Goal: Transaction & Acquisition: Purchase product/service

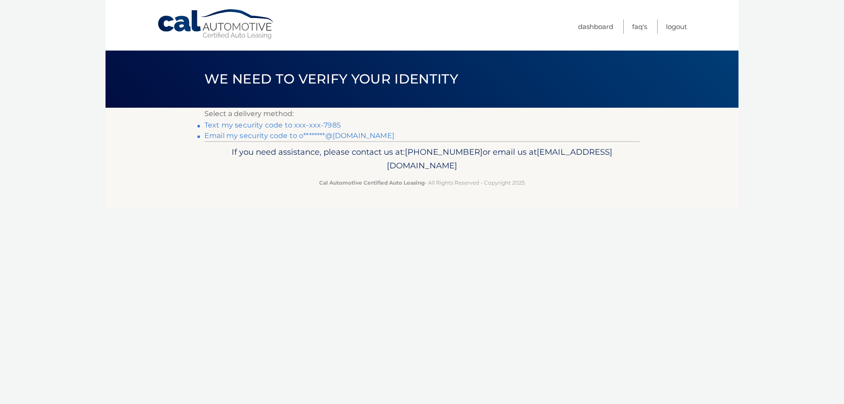
click at [250, 125] on link "Text my security code to xxx-xxx-7985" at bounding box center [272, 125] width 136 height 8
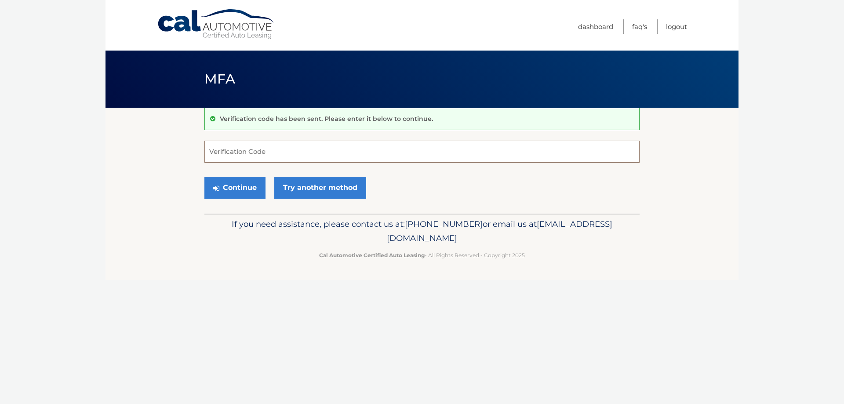
click at [251, 148] on input "Verification Code" at bounding box center [421, 152] width 435 height 22
type input "264352"
click at [233, 190] on button "Continue" at bounding box center [234, 188] width 61 height 22
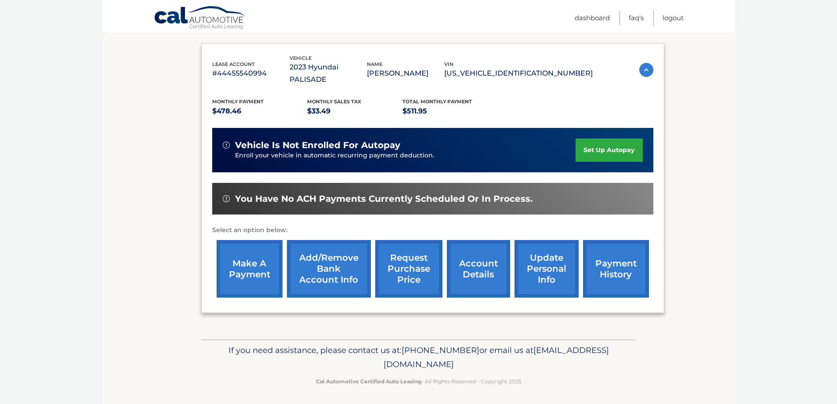
scroll to position [141, 0]
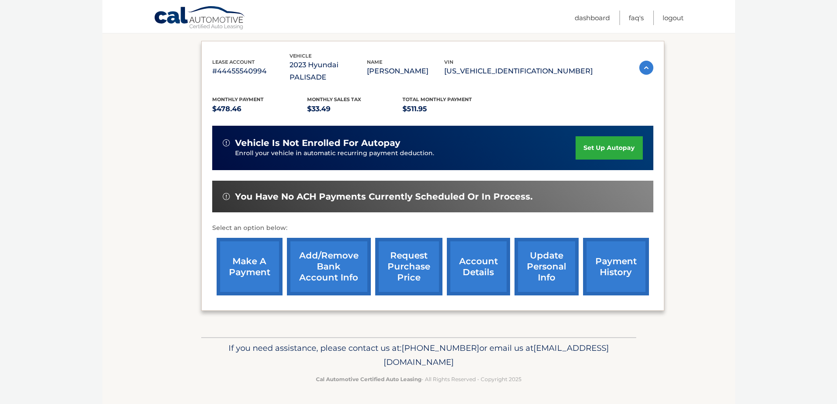
click at [241, 269] on link "make a payment" at bounding box center [250, 267] width 66 height 58
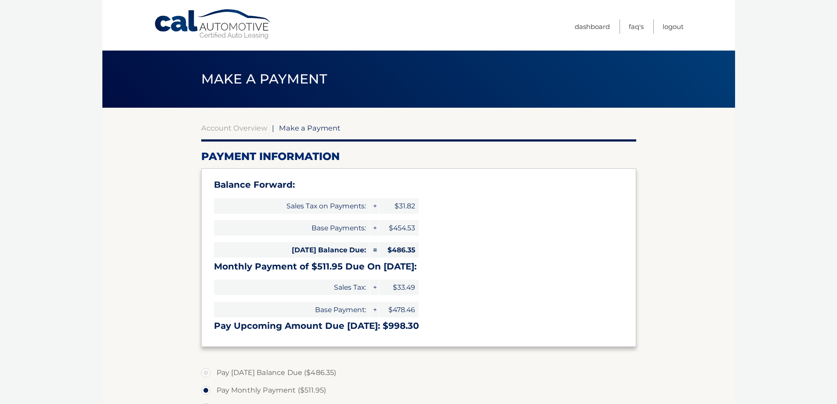
select select "M2RhNDZjMmUtMGUwNC00ZWExLWFkNmQtNTkzYTZkZmQ4NTBj"
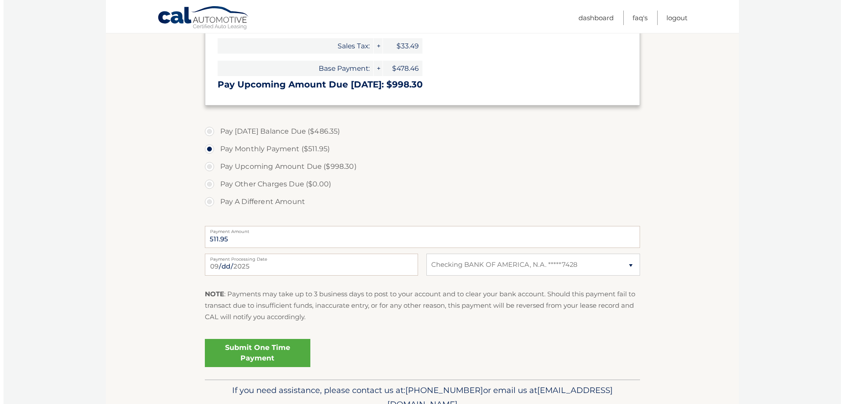
scroll to position [264, 0]
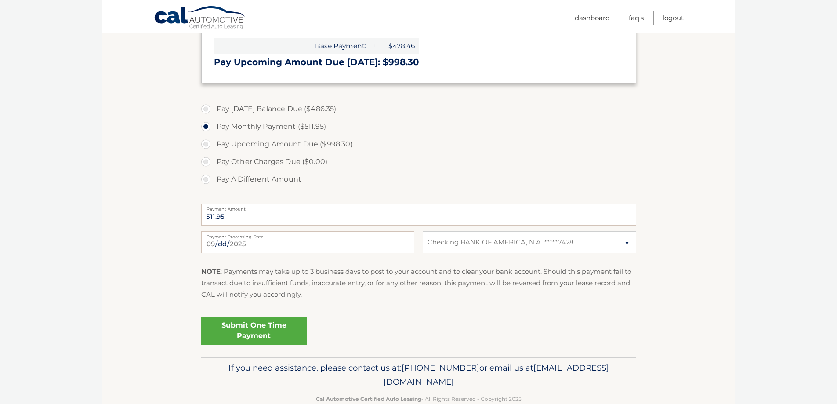
click at [242, 325] on link "Submit One Time Payment" at bounding box center [253, 330] width 105 height 28
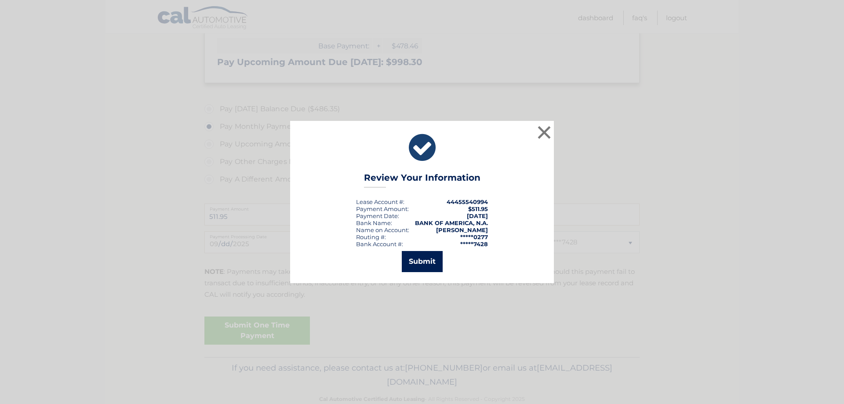
click at [427, 264] on button "Submit" at bounding box center [422, 261] width 41 height 21
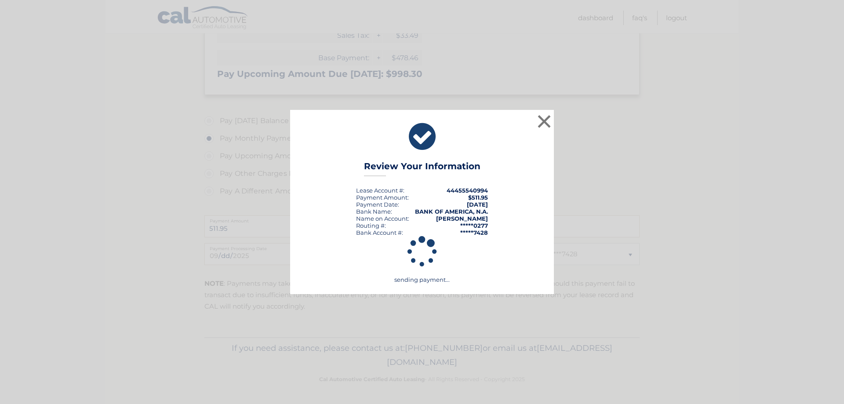
scroll to position [252, 0]
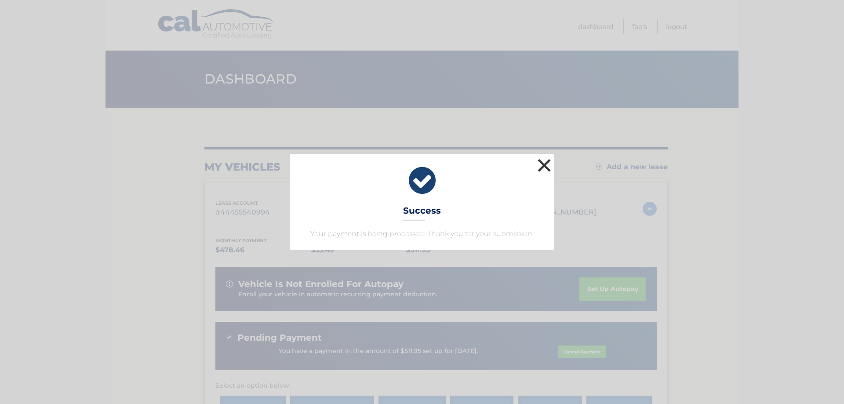
click at [544, 156] on button "×" at bounding box center [544, 165] width 18 height 18
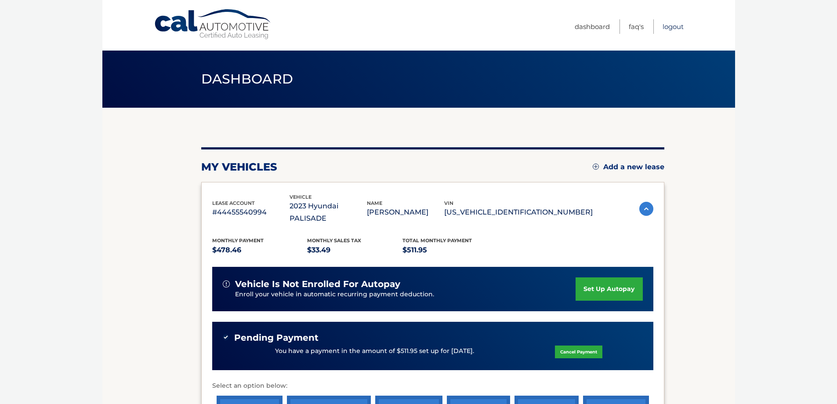
click at [669, 28] on link "Logout" at bounding box center [673, 26] width 21 height 15
